Goal: Information Seeking & Learning: Learn about a topic

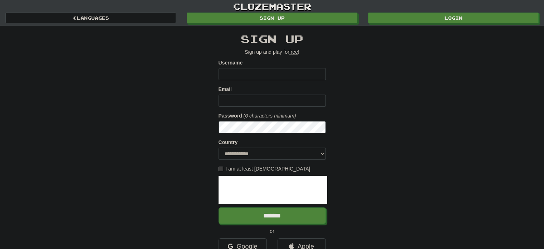
type input "**********"
click at [279, 100] on input "Email" at bounding box center [272, 100] width 107 height 12
click at [200, 95] on div "**********" at bounding box center [272, 151] width 418 height 250
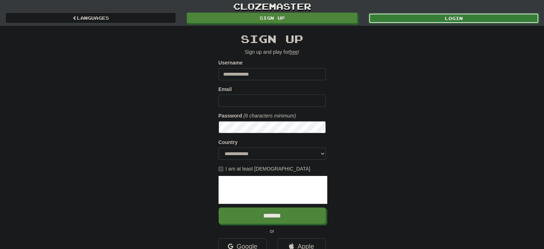
click at [465, 19] on link "Login" at bounding box center [453, 18] width 171 height 11
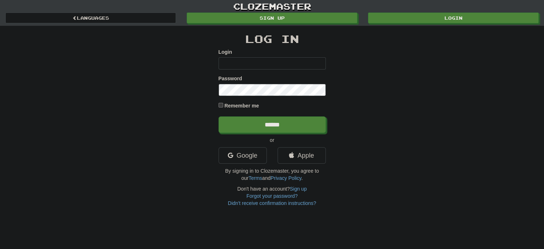
type input "**********"
click at [239, 106] on label "Remember me" at bounding box center [241, 105] width 35 height 7
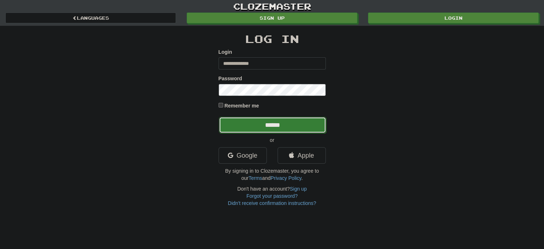
click at [255, 127] on input "******" at bounding box center [272, 125] width 107 height 16
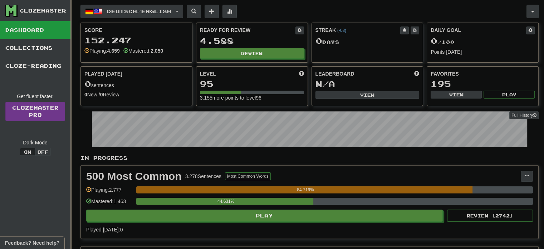
click at [52, 25] on link "Dashboard" at bounding box center [35, 30] width 70 height 18
click at [534, 11] on button "button" at bounding box center [532, 12] width 12 height 14
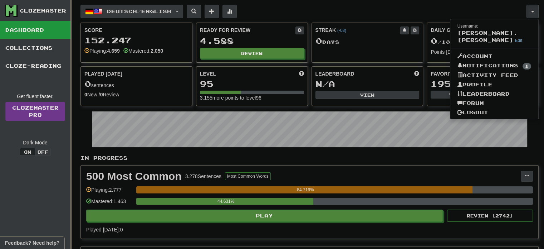
click at [534, 11] on button "button" at bounding box center [532, 12] width 12 height 14
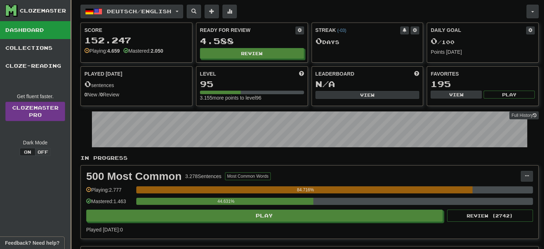
click at [36, 12] on div "Clozemaster" at bounding box center [43, 10] width 46 height 7
click at [147, 11] on span "Deutsch / English" at bounding box center [139, 11] width 64 height 6
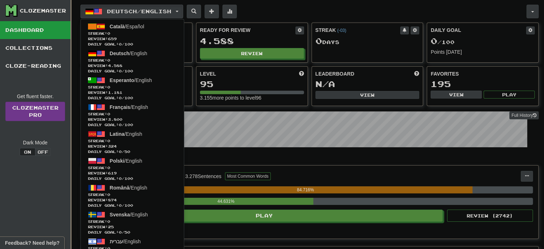
click at [40, 26] on link "Dashboard" at bounding box center [35, 30] width 70 height 18
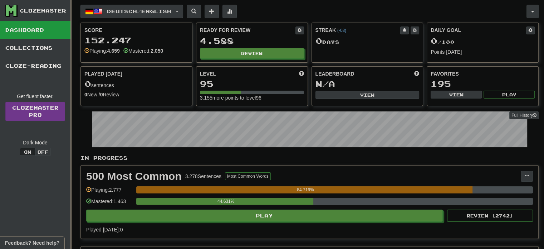
click at [134, 5] on button "Deutsch / English" at bounding box center [131, 12] width 103 height 14
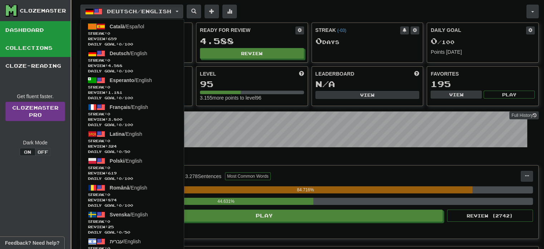
click at [40, 51] on link "Collections" at bounding box center [35, 48] width 70 height 18
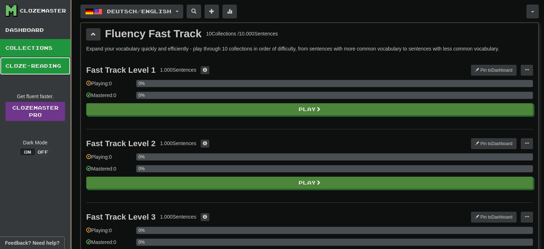
click at [53, 65] on link "Cloze-Reading" at bounding box center [35, 66] width 70 height 18
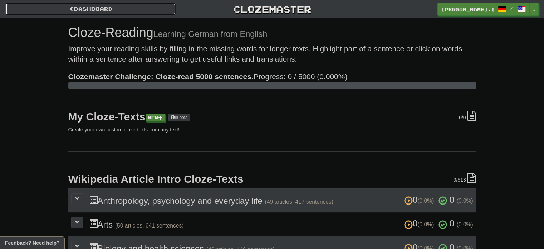
click at [70, 6] on span at bounding box center [71, 8] width 5 height 5
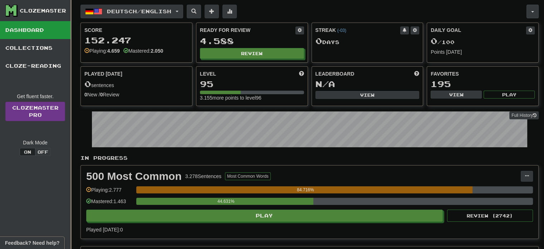
click at [531, 13] on button "button" at bounding box center [532, 12] width 12 height 14
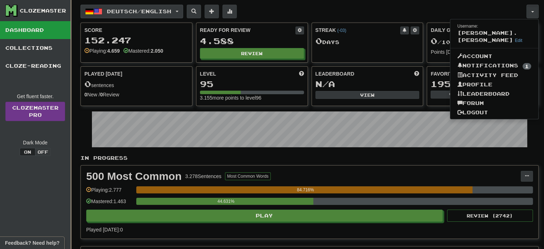
click at [122, 13] on span "Deutsch / English" at bounding box center [139, 11] width 64 height 6
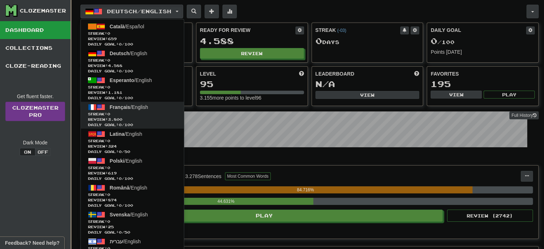
scroll to position [151, 0]
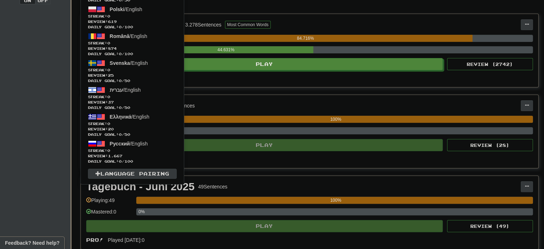
click at [138, 165] on ul "Català / Español Streak: 0 Review: 659 Daily Goal: 0 / 100 Deutsch / English St…" at bounding box center [132, 26] width 104 height 316
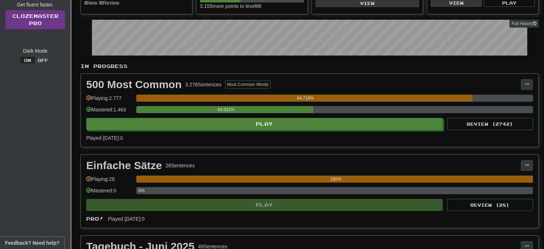
scroll to position [0, 0]
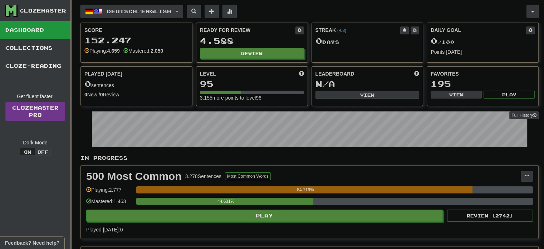
click at [138, 8] on button "Deutsch / English" at bounding box center [131, 12] width 103 height 14
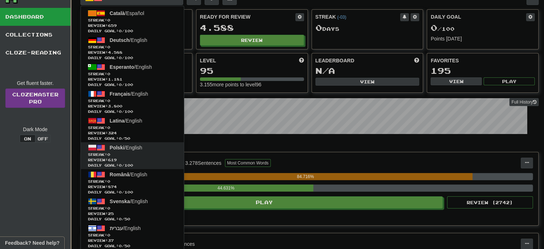
scroll to position [151, 0]
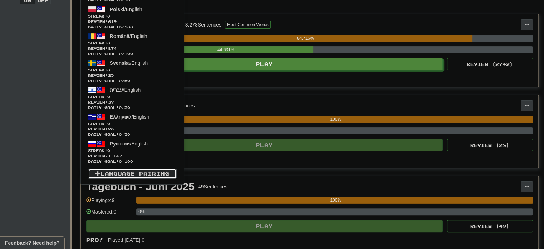
click at [134, 171] on link "Language Pairing" at bounding box center [132, 173] width 89 height 10
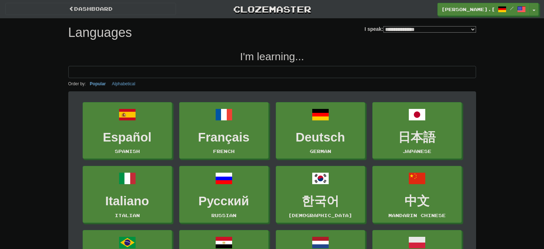
select select "*******"
type input "*"
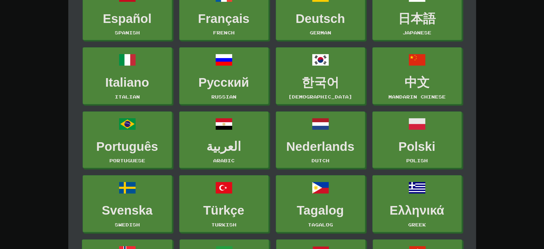
scroll to position [135, 0]
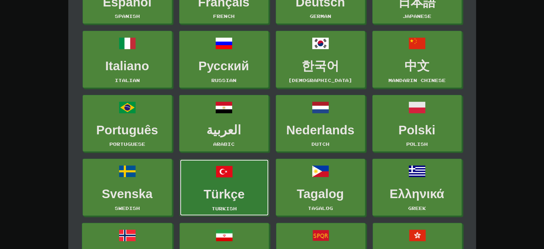
click at [224, 185] on link "Türkçe Turkish" at bounding box center [224, 187] width 89 height 57
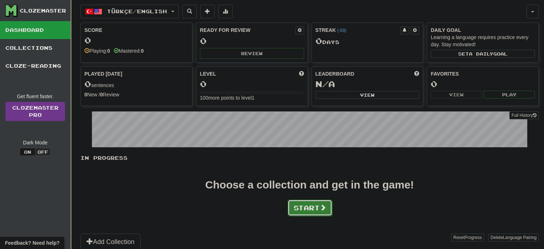
click at [305, 206] on button "Start" at bounding box center [310, 207] width 45 height 16
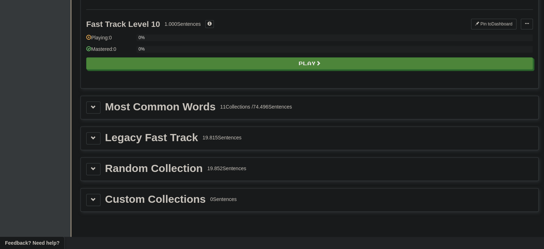
scroll to position [720, 0]
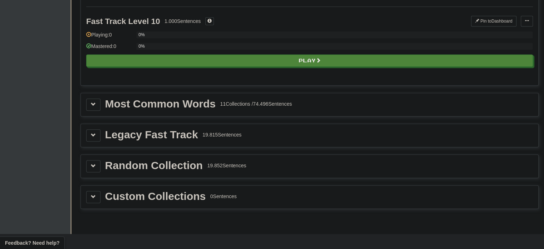
click at [141, 104] on div "Most Common Words" at bounding box center [160, 103] width 111 height 11
click at [91, 102] on span at bounding box center [93, 104] width 5 height 5
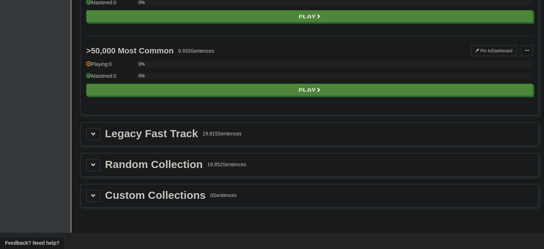
scroll to position [1546, 0]
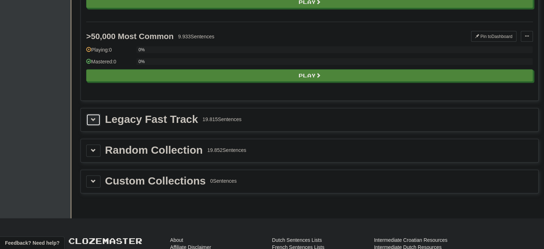
click at [96, 114] on button at bounding box center [93, 120] width 14 height 12
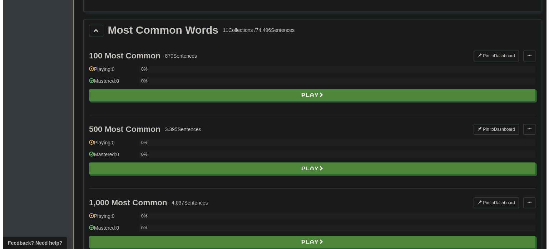
scroll to position [784, 0]
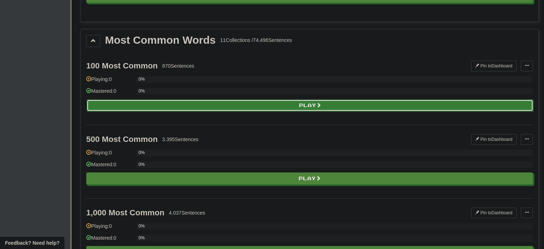
click at [273, 103] on button "Play" at bounding box center [310, 105] width 447 height 12
select select "**"
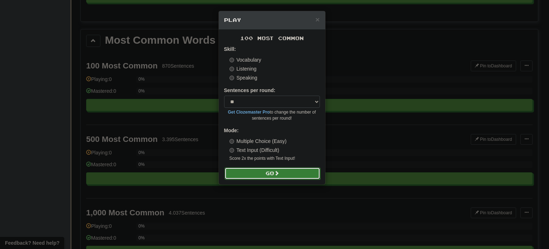
click at [263, 173] on button "Go" at bounding box center [273, 173] width 96 height 12
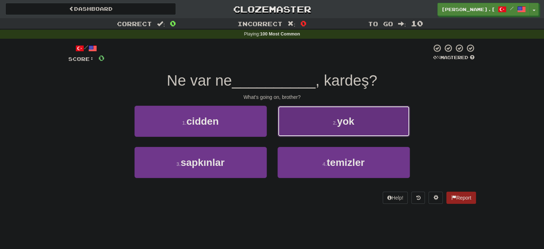
click at [320, 119] on button "2 . yok" at bounding box center [344, 120] width 132 height 31
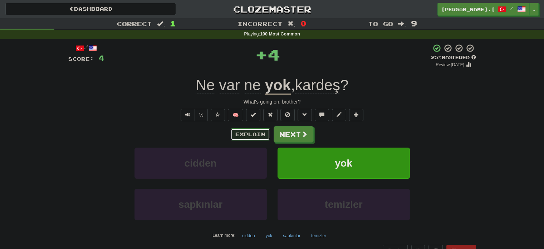
click at [253, 134] on button "Explain" at bounding box center [250, 134] width 39 height 12
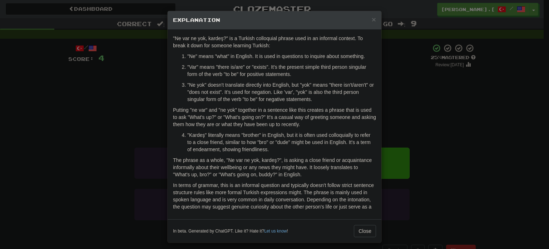
click at [308, 121] on p "Putting "ne var" and "ne yok" together in a sentence like this creates a phrase…" at bounding box center [274, 116] width 203 height 21
click at [418, 117] on div "× Explanation "Ne var ne yok, kardeş?" is a Turkish colloquial phrase used in a…" at bounding box center [274, 124] width 549 height 249
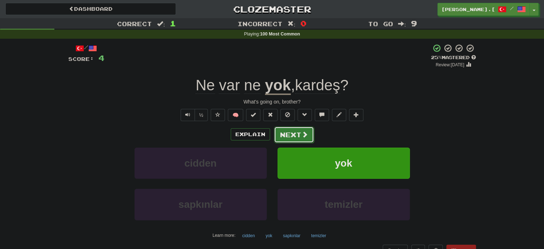
click at [291, 131] on button "Next" at bounding box center [294, 134] width 40 height 16
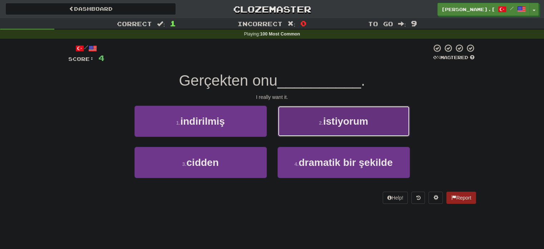
click at [342, 127] on button "2 . istiyorum" at bounding box center [344, 120] width 132 height 31
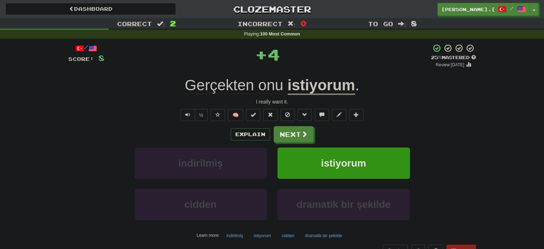
click at [258, 88] on span "Gerçekten" at bounding box center [270, 85] width 25 height 17
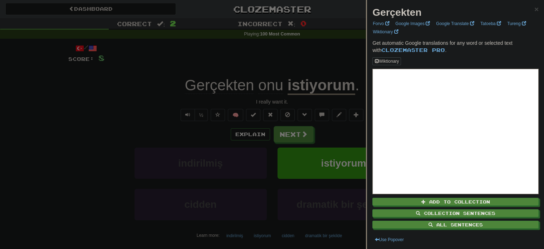
click at [284, 73] on div at bounding box center [272, 124] width 544 height 249
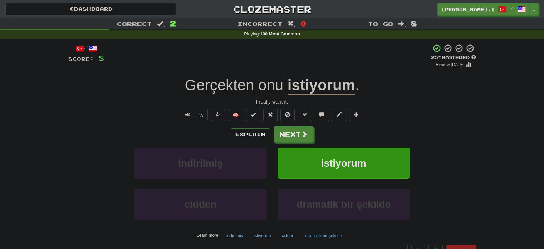
click at [258, 81] on span "Gerçekten" at bounding box center [270, 85] width 25 height 17
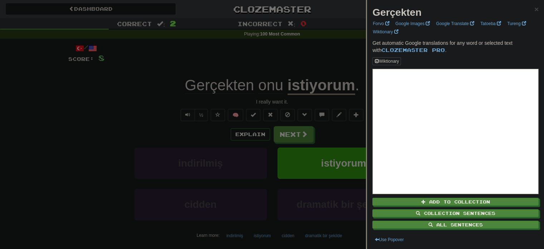
click at [406, 12] on strong "Gerçekten" at bounding box center [396, 12] width 49 height 11
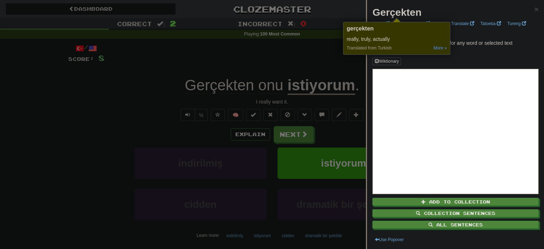
click at [331, 60] on div at bounding box center [272, 124] width 544 height 249
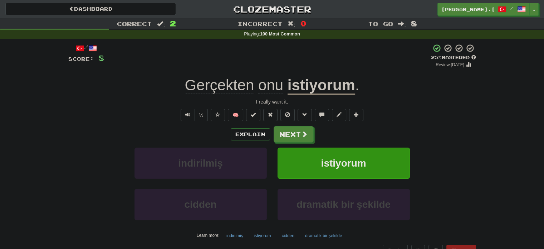
click at [271, 89] on span "onu" at bounding box center [270, 85] width 25 height 17
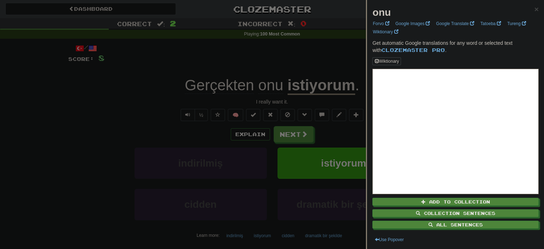
click at [381, 11] on strong "onu" at bounding box center [381, 12] width 18 height 11
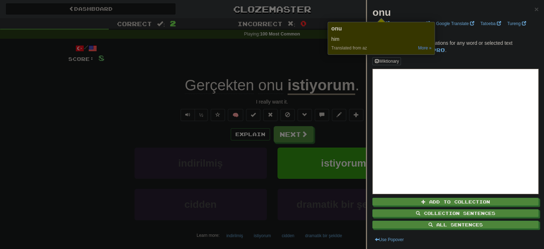
click at [278, 63] on div at bounding box center [272, 124] width 544 height 249
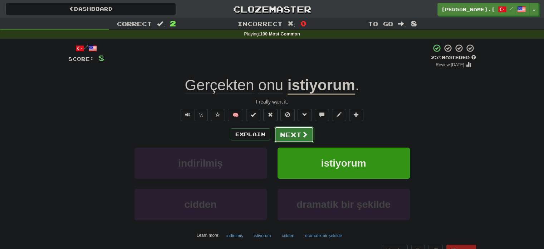
click at [295, 132] on button "Next" at bounding box center [294, 134] width 40 height 16
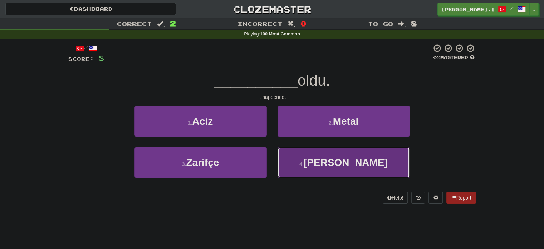
click at [335, 167] on button "4 . [GEOGRAPHIC_DATA]" at bounding box center [344, 162] width 132 height 31
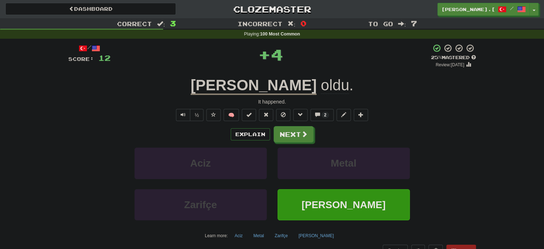
click at [253, 84] on u "[PERSON_NAME]" at bounding box center [254, 86] width 126 height 18
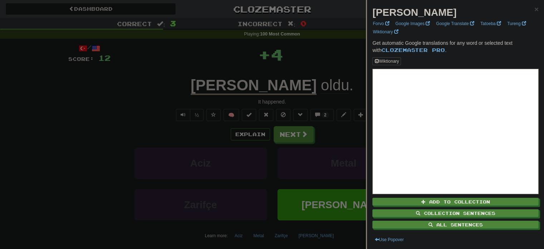
click at [382, 11] on strong "[PERSON_NAME]" at bounding box center [414, 12] width 84 height 11
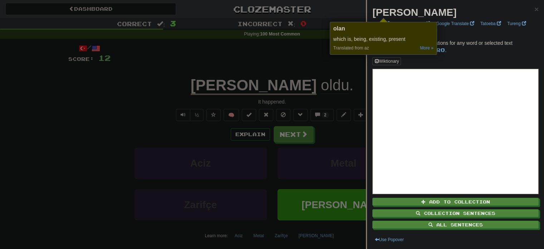
click at [340, 88] on div at bounding box center [272, 124] width 544 height 249
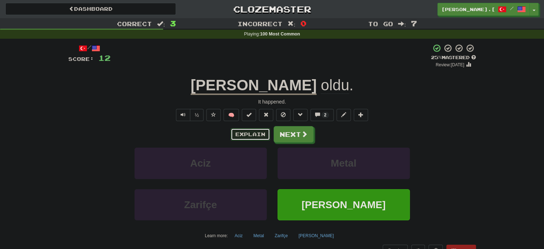
click at [252, 131] on button "Explain" at bounding box center [250, 134] width 39 height 12
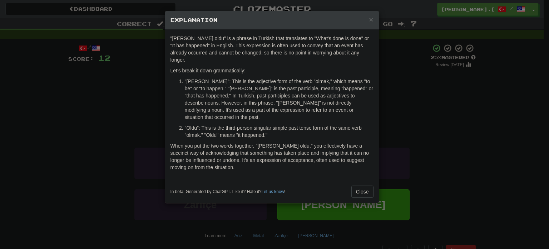
click at [432, 97] on div "× Explanation "[PERSON_NAME] oldu" is a phrase in Turkish that translates to "W…" at bounding box center [274, 124] width 549 height 249
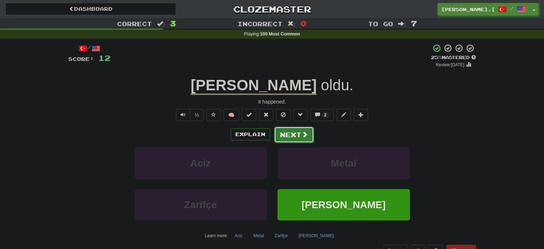
click at [294, 134] on button "Next" at bounding box center [294, 134] width 40 height 16
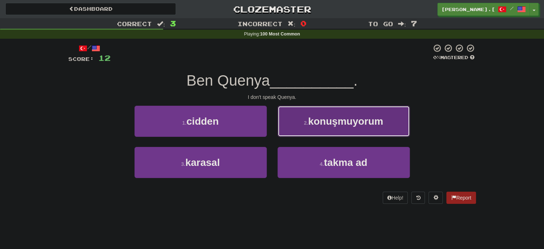
click at [313, 114] on button "2 . konuşmuyorum" at bounding box center [344, 120] width 132 height 31
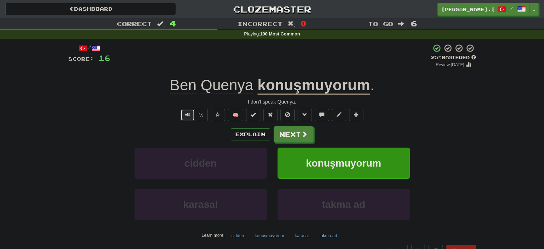
click at [187, 112] on span "Text-to-speech controls" at bounding box center [187, 114] width 5 height 5
click at [249, 133] on button "Explain" at bounding box center [250, 134] width 39 height 12
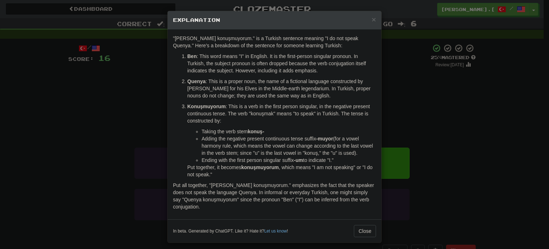
click at [404, 92] on div "× Explanation "Ben Quenya konuşmuyorum." is a Turkish sentence meaning "I do no…" at bounding box center [274, 124] width 549 height 249
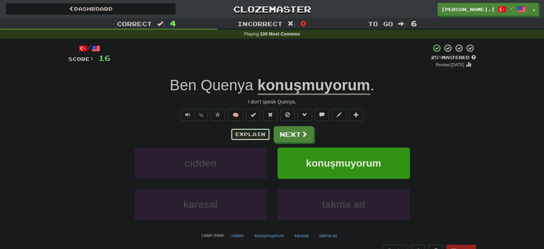
drag, startPoint x: 350, startPoint y: 94, endPoint x: 241, endPoint y: 131, distance: 115.4
click at [241, 131] on button "Explain" at bounding box center [250, 134] width 39 height 12
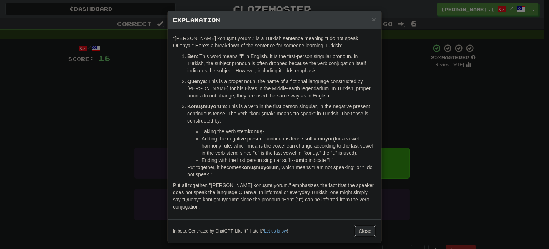
click at [355, 235] on button "Close" at bounding box center [365, 231] width 22 height 12
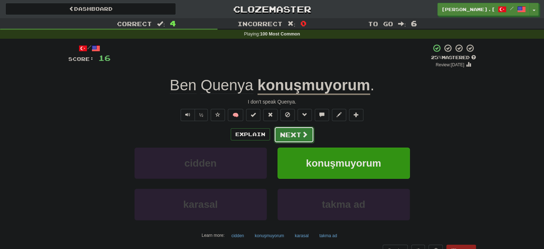
click at [304, 141] on button "Next" at bounding box center [294, 134] width 40 height 16
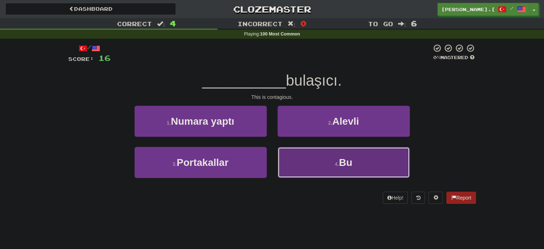
click at [341, 157] on span "Bu" at bounding box center [345, 162] width 13 height 11
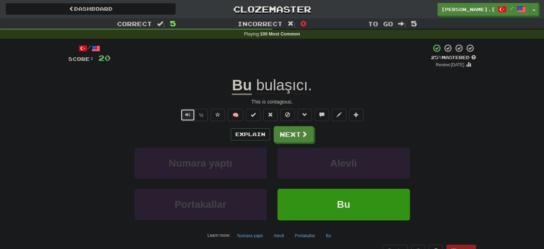
click at [183, 114] on button "Text-to-speech controls" at bounding box center [188, 115] width 14 height 12
click at [287, 87] on span "bulaşıcı" at bounding box center [282, 85] width 52 height 17
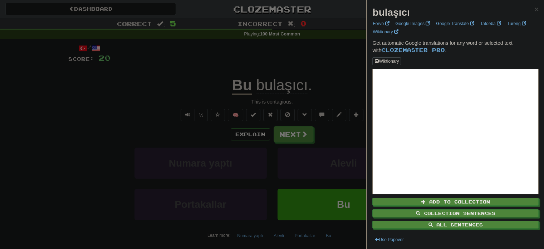
click at [401, 12] on strong "bulaşıcı" at bounding box center [390, 12] width 37 height 11
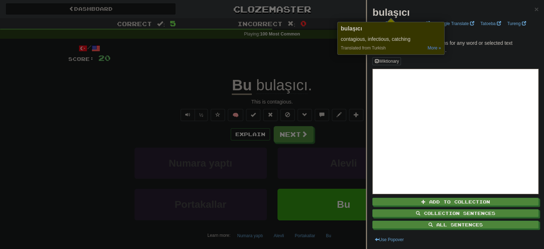
click at [319, 59] on div at bounding box center [272, 124] width 544 height 249
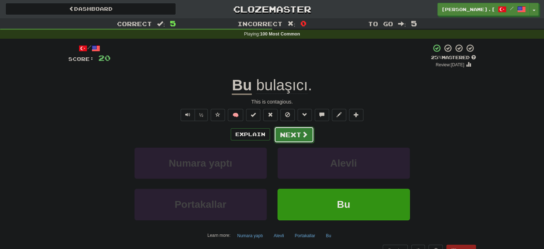
click at [285, 140] on button "Next" at bounding box center [294, 134] width 40 height 16
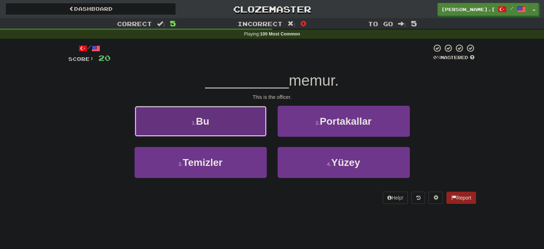
click at [243, 119] on button "1 . Bu" at bounding box center [200, 120] width 132 height 31
